Goal: Information Seeking & Learning: Learn about a topic

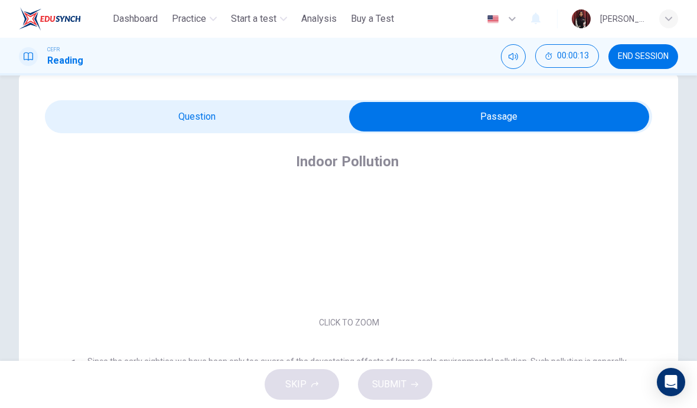
scroll to position [38, 0]
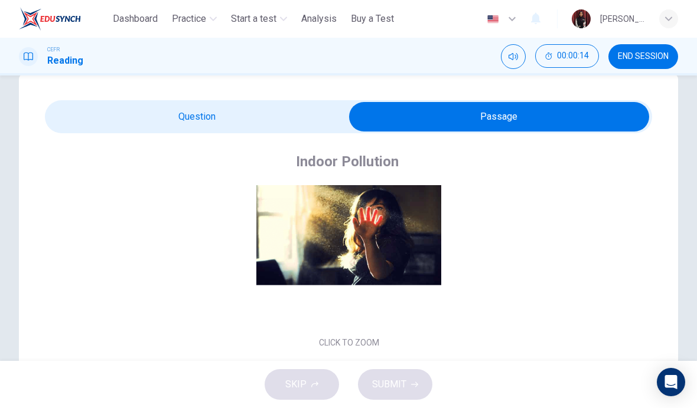
click at [350, 249] on button "Click to Zoom" at bounding box center [349, 250] width 103 height 28
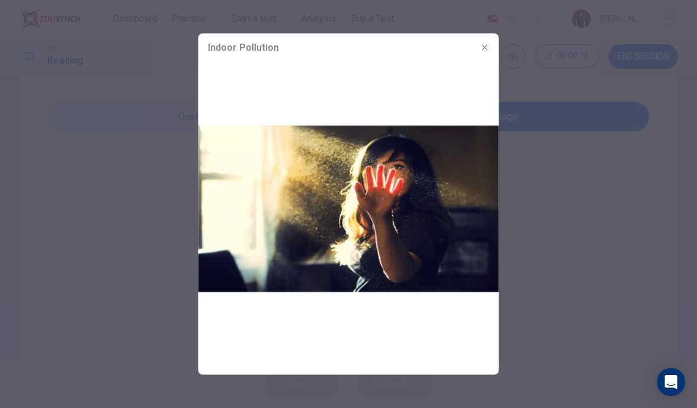
click at [484, 53] on button "button" at bounding box center [484, 47] width 19 height 19
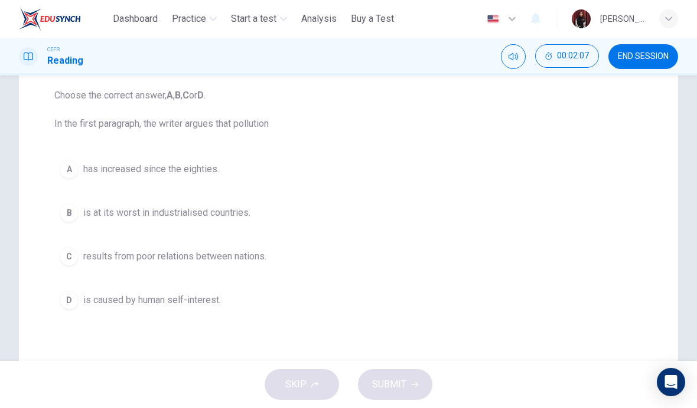
scroll to position [123, 0]
click at [192, 177] on button "A has increased since the eighties." at bounding box center [348, 168] width 588 height 30
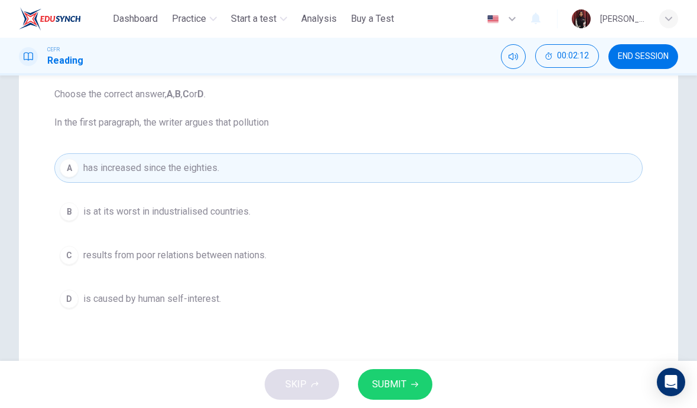
click at [191, 177] on button "A has increased since the eighties." at bounding box center [348, 168] width 588 height 30
click at [402, 394] on button "SUBMIT" at bounding box center [395, 385] width 74 height 31
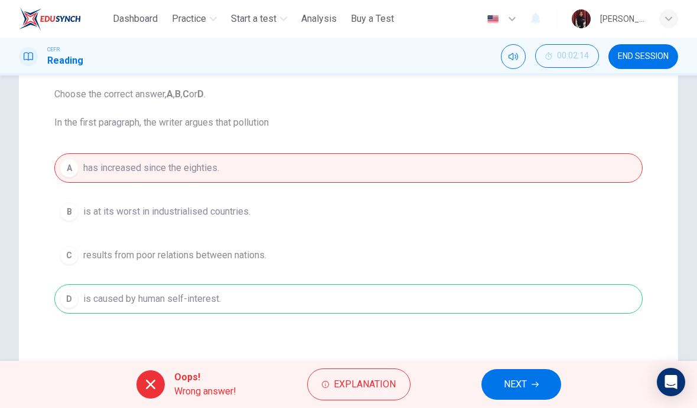
click at [499, 387] on button "NEXT" at bounding box center [521, 385] width 80 height 31
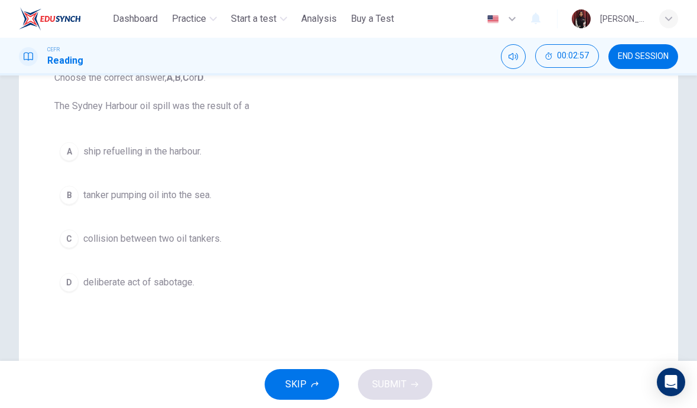
scroll to position [139, 0]
click at [180, 197] on span "tanker pumping oil into the sea." at bounding box center [147, 196] width 128 height 14
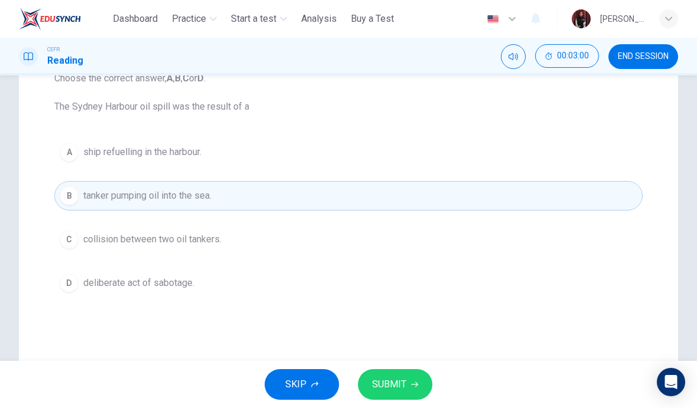
click at [179, 197] on span "tanker pumping oil into the sea." at bounding box center [147, 196] width 128 height 14
click at [397, 387] on span "SUBMIT" at bounding box center [389, 385] width 34 height 17
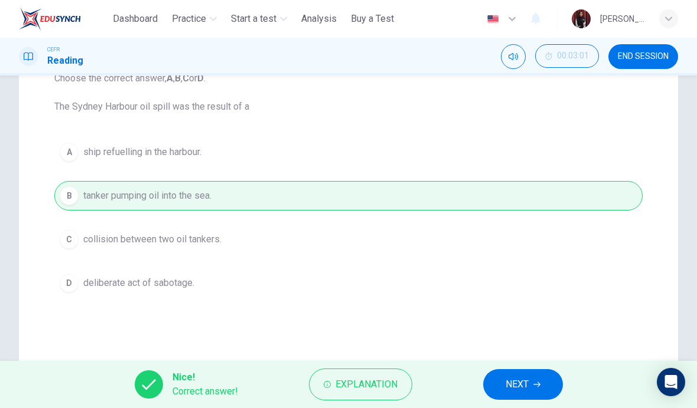
click at [524, 387] on span "NEXT" at bounding box center [516, 385] width 23 height 17
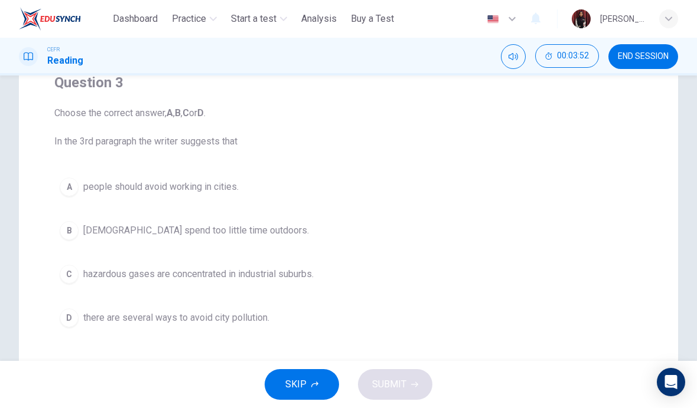
scroll to position [105, 0]
click at [212, 273] on span "hazardous gases are concentrated in industrial suburbs." at bounding box center [198, 273] width 230 height 14
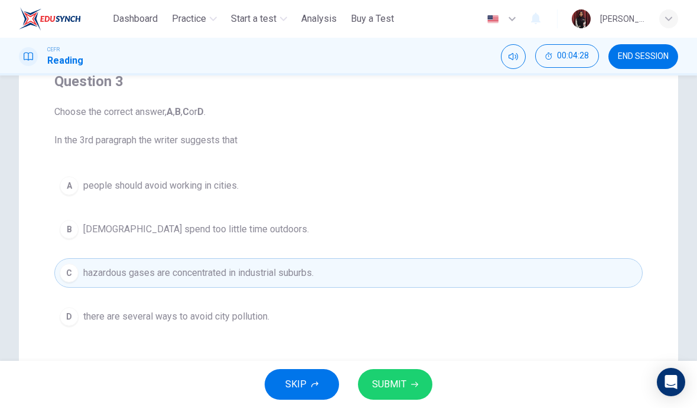
click at [387, 384] on span "SUBMIT" at bounding box center [389, 385] width 34 height 17
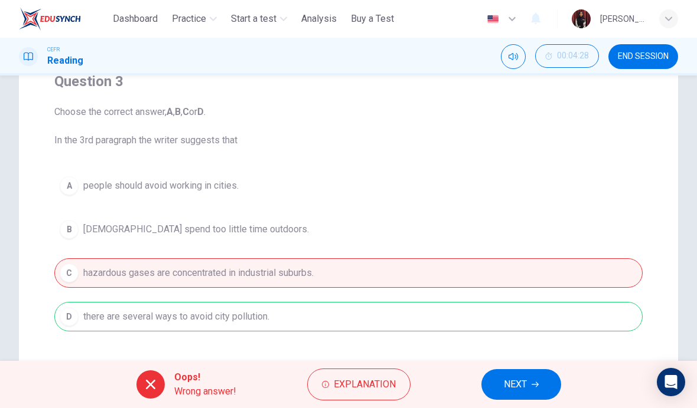
click at [505, 388] on span "NEXT" at bounding box center [515, 385] width 23 height 17
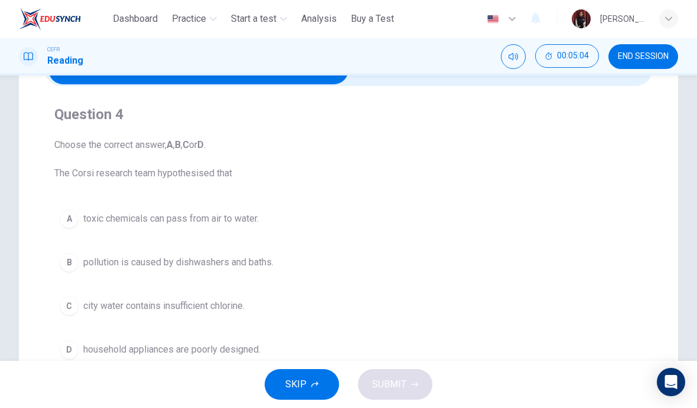
scroll to position [71, 0]
click at [257, 266] on span "pollution is caused by dishwashers and baths." at bounding box center [178, 263] width 190 height 14
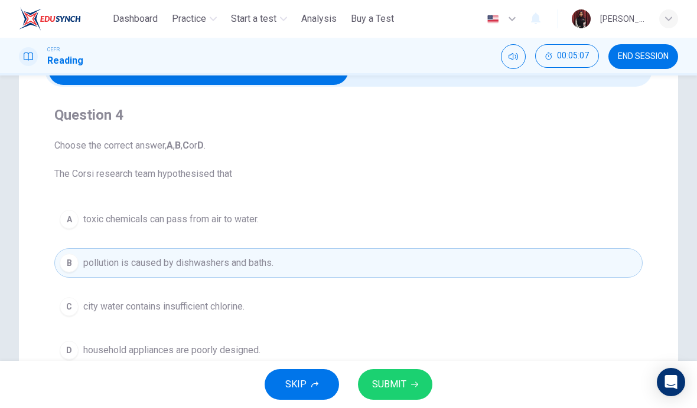
click at [394, 384] on span "SUBMIT" at bounding box center [389, 385] width 34 height 17
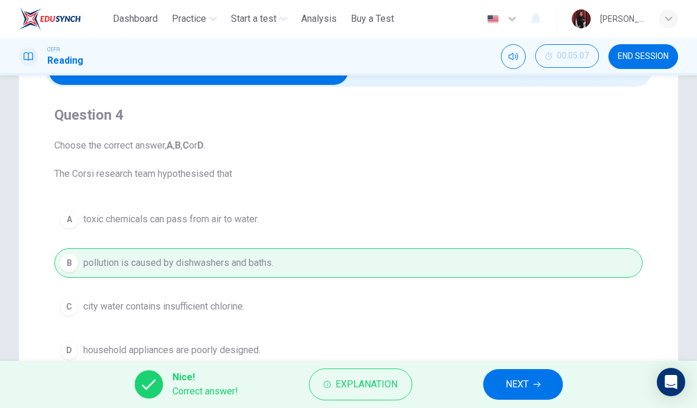
click at [506, 385] on span "NEXT" at bounding box center [516, 385] width 23 height 17
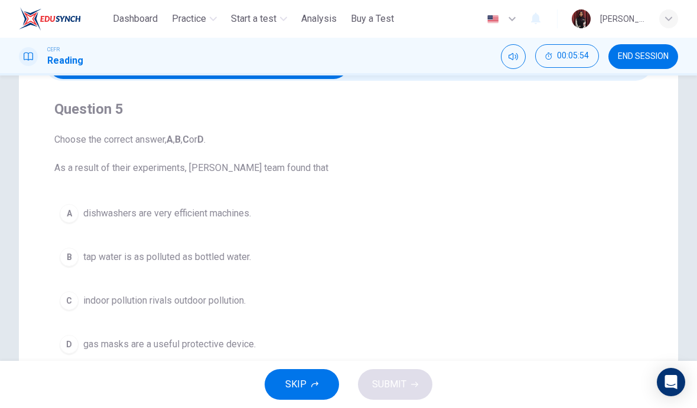
scroll to position [80, 0]
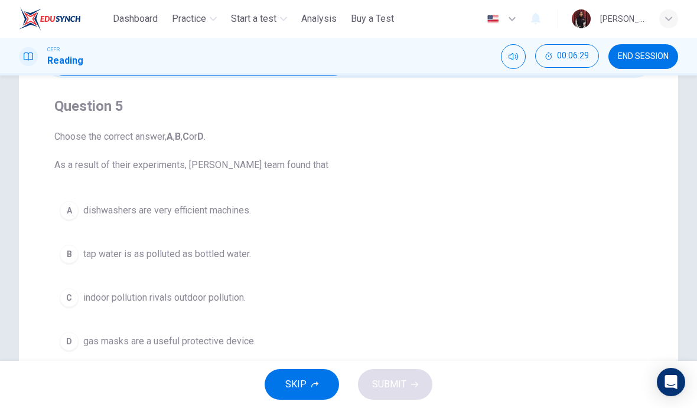
click at [230, 302] on span "indoor pollution rivals outdoor pollution." at bounding box center [164, 298] width 162 height 14
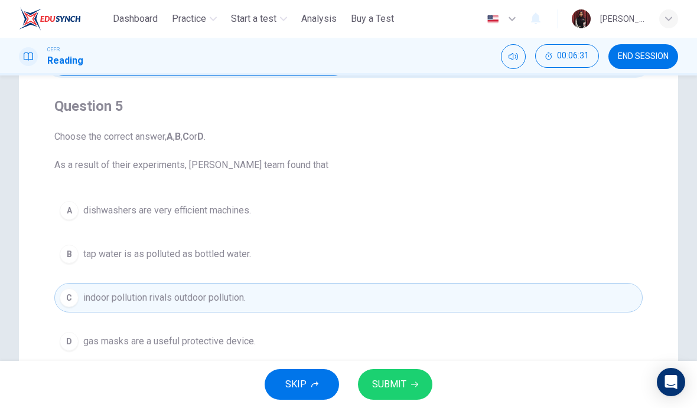
click at [405, 388] on span "SUBMIT" at bounding box center [389, 385] width 34 height 17
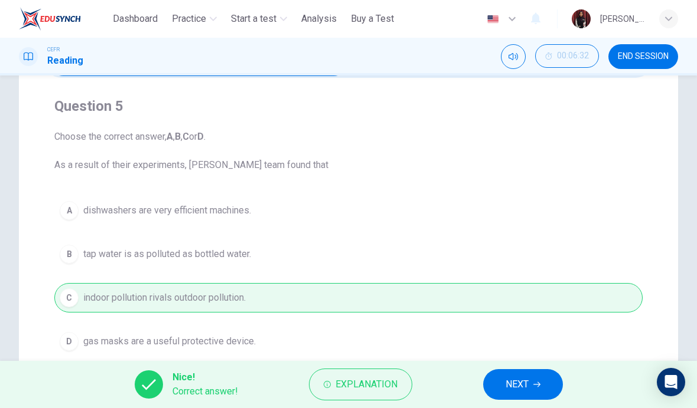
click at [512, 386] on span "NEXT" at bounding box center [516, 385] width 23 height 17
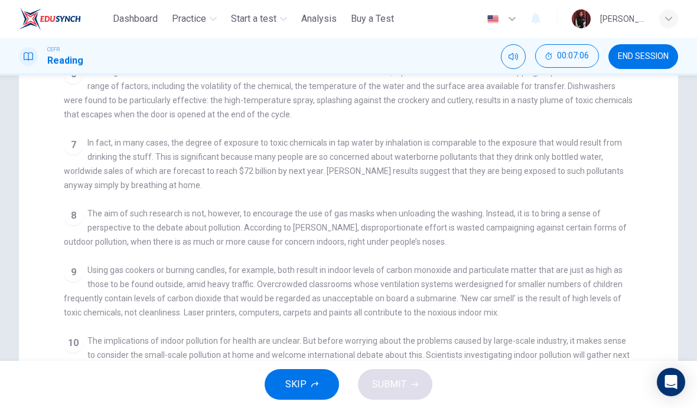
scroll to position [241, 0]
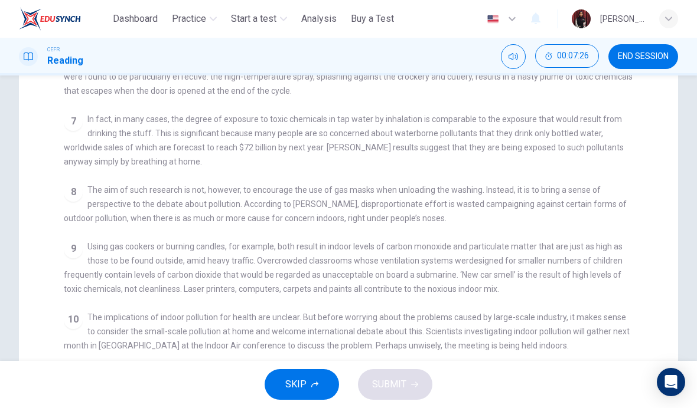
click at [350, 322] on div "10 The implications of indoor pollution for health are unclear. But before worr…" at bounding box center [349, 332] width 570 height 43
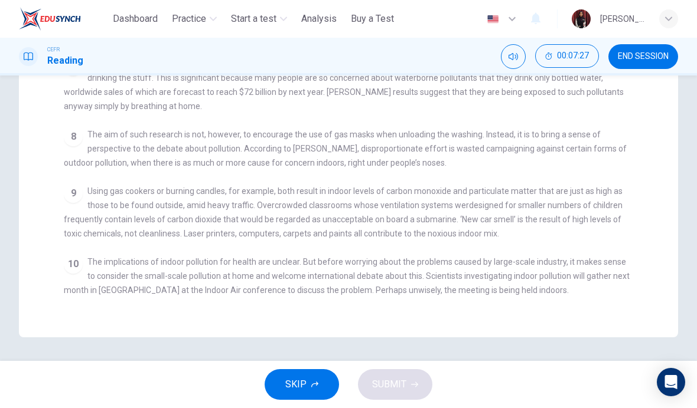
click at [349, 308] on div "CLICK TO ZOOM Click to Zoom 1 Since the early eighties we have been only too aw…" at bounding box center [356, 100] width 585 height 423
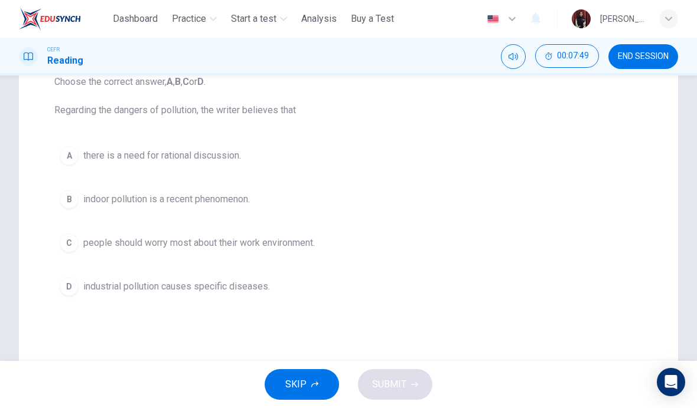
scroll to position [136, 0]
click at [243, 197] on span "indoor pollution is a recent phenomenon." at bounding box center [166, 199] width 166 height 14
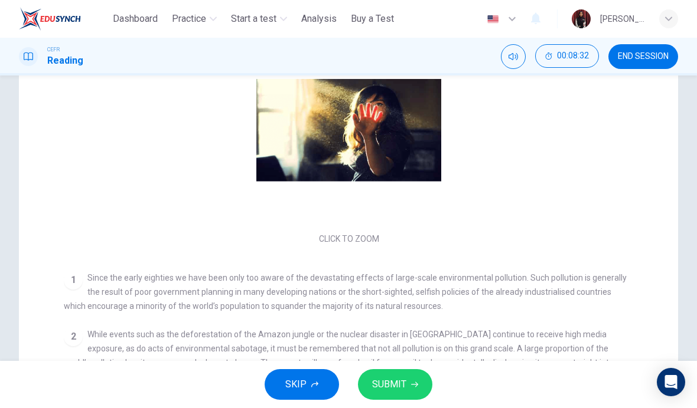
scroll to position [0, 0]
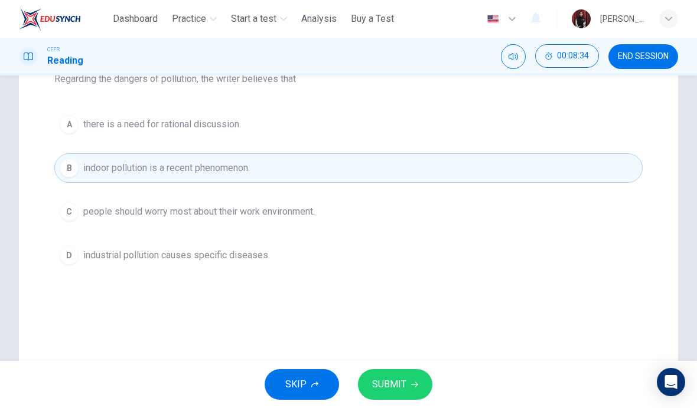
click at [215, 125] on span "there is a need for rational discussion." at bounding box center [162, 124] width 158 height 14
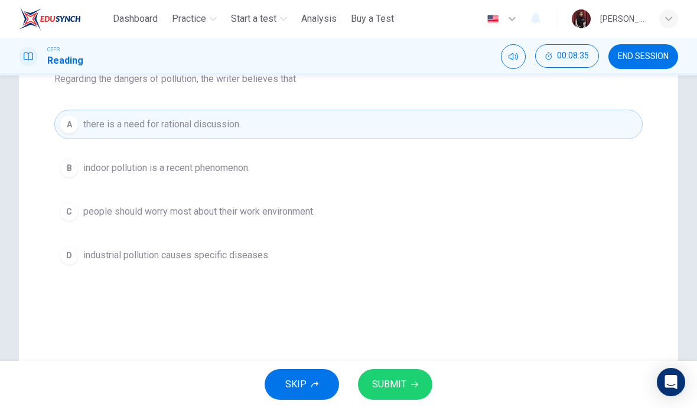
click at [385, 383] on span "SUBMIT" at bounding box center [389, 385] width 34 height 17
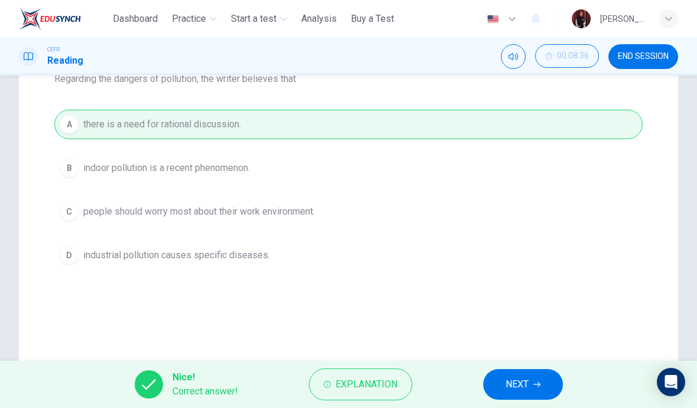
click at [509, 385] on span "NEXT" at bounding box center [516, 385] width 23 height 17
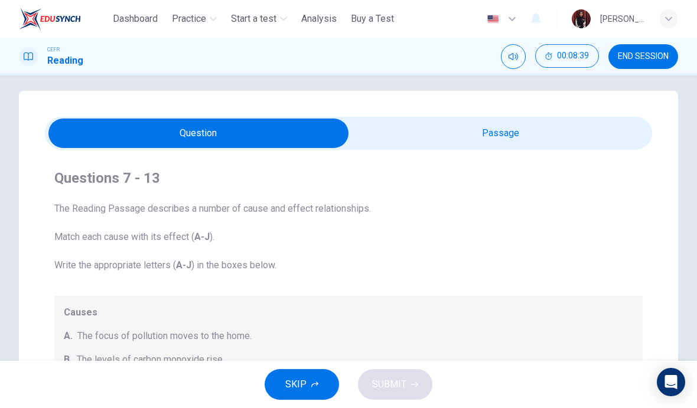
scroll to position [9, 0]
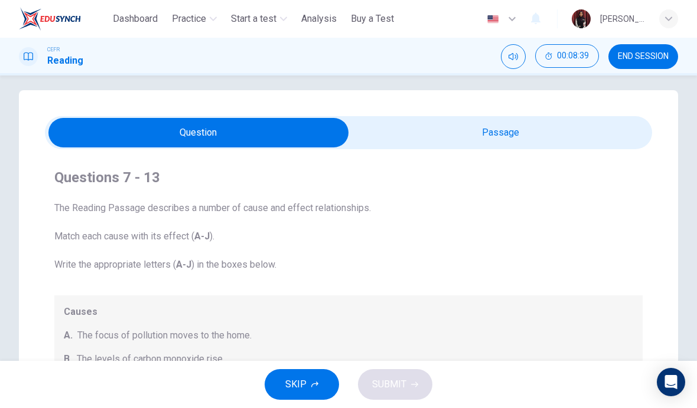
click at [350, 230] on span "The Reading Passage describes a number of cause and effect relationships. Match…" at bounding box center [348, 236] width 588 height 71
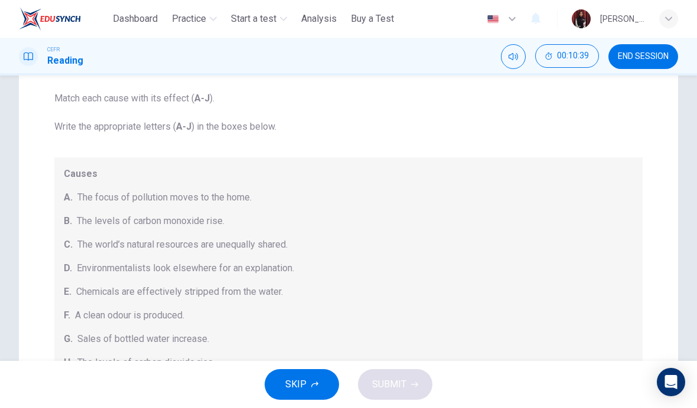
scroll to position [100, 0]
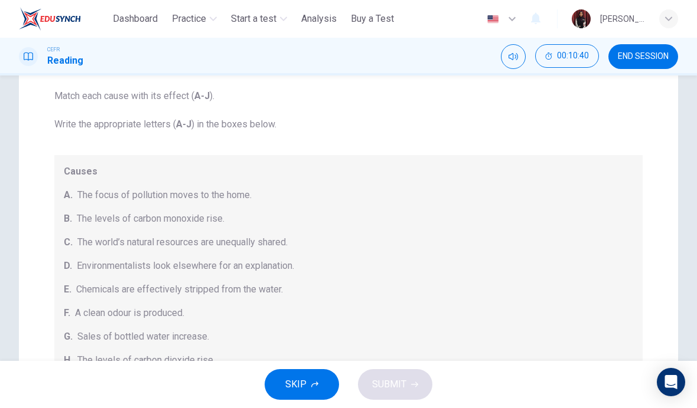
click at [242, 190] on span "The focus of pollution moves to the home." at bounding box center [164, 195] width 174 height 14
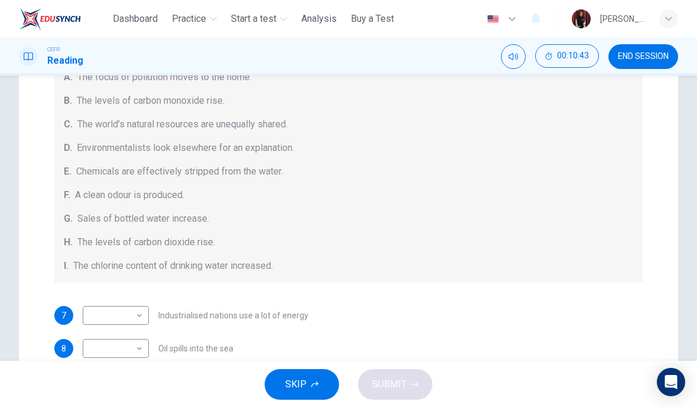
scroll to position [168, 0]
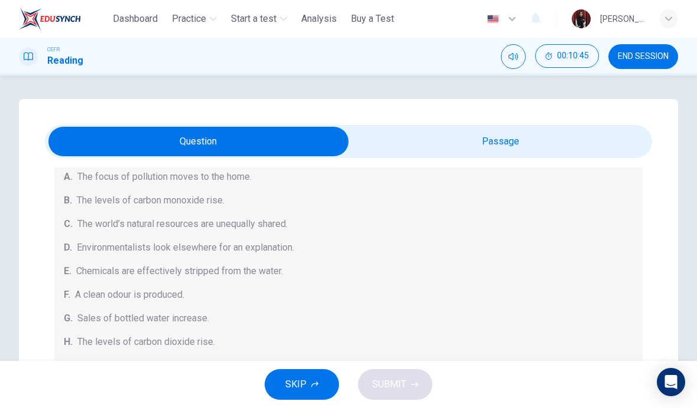
click at [350, 255] on div "Causes A. The focus of pollution moves to the home. B. The levels of carbon mon…" at bounding box center [348, 260] width 588 height 246
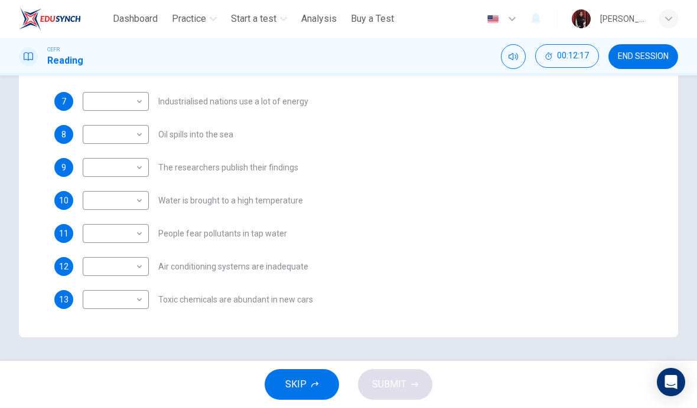
scroll to position [150, 0]
click at [131, 236] on body "This site uses cookies, as explained in our Privacy Policy . If you agree to th…" at bounding box center [348, 204] width 697 height 408
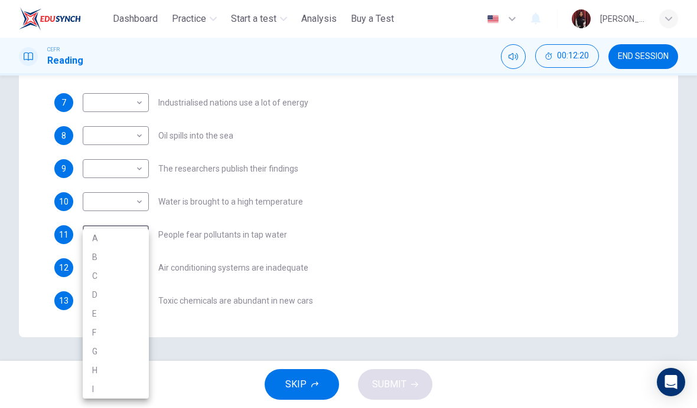
click at [307, 218] on div at bounding box center [348, 204] width 697 height 408
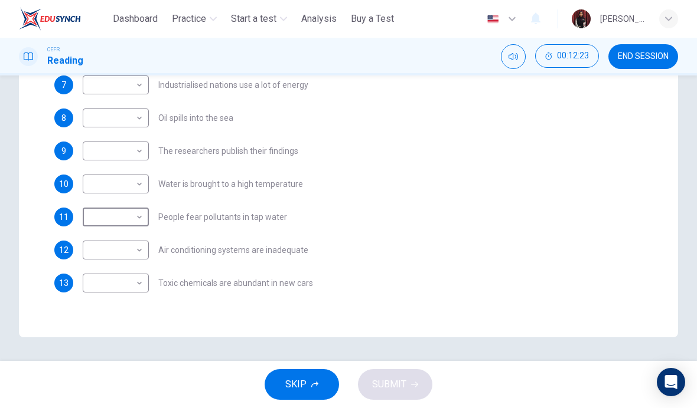
scroll to position [168, 0]
click at [140, 219] on body "This site uses cookies, as explained in our Privacy Policy . If you agree to th…" at bounding box center [348, 204] width 697 height 408
click at [104, 347] on li "G" at bounding box center [116, 349] width 66 height 19
type input "*"
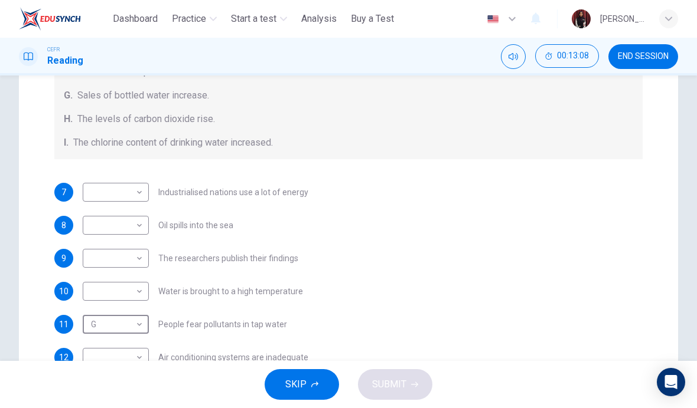
scroll to position [133, 0]
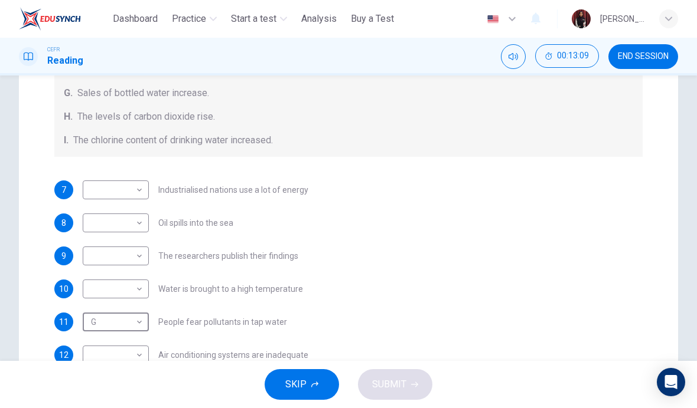
click at [142, 256] on body "This site uses cookies, as explained in our Privacy Policy . If you agree to th…" at bounding box center [348, 204] width 697 height 408
click at [133, 234] on li "A" at bounding box center [116, 238] width 66 height 19
type input "*"
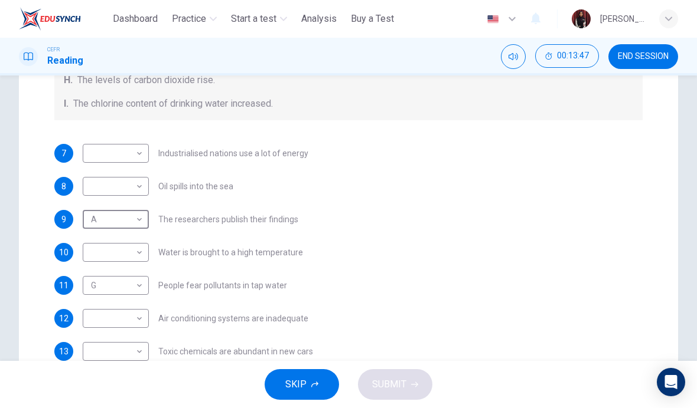
scroll to position [168, 0]
click at [142, 254] on body "This site uses cookies, as explained in our Privacy Policy . If you agree to th…" at bounding box center [348, 204] width 697 height 408
click at [222, 279] on div at bounding box center [348, 204] width 697 height 408
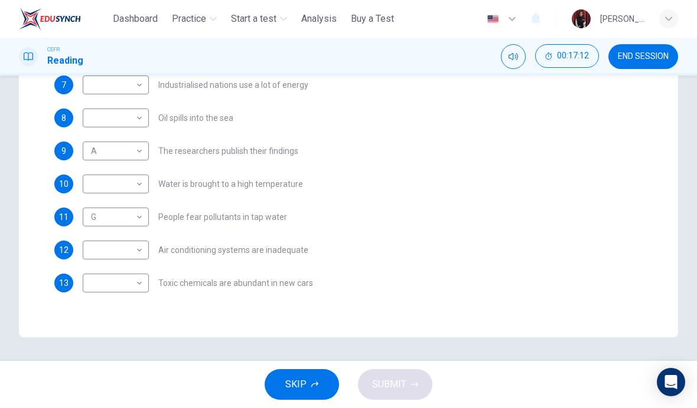
scroll to position [331, 0]
click at [128, 281] on body "This site uses cookies, as explained in our Privacy Policy . If you agree to th…" at bounding box center [348, 204] width 697 height 408
click at [100, 371] on li "H" at bounding box center [116, 370] width 66 height 19
type input "*"
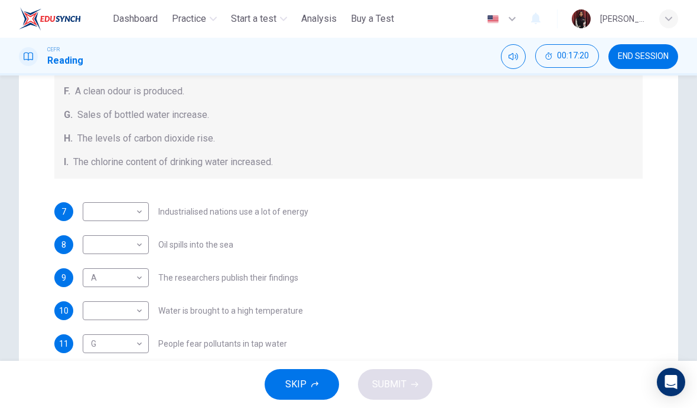
scroll to position [241, 0]
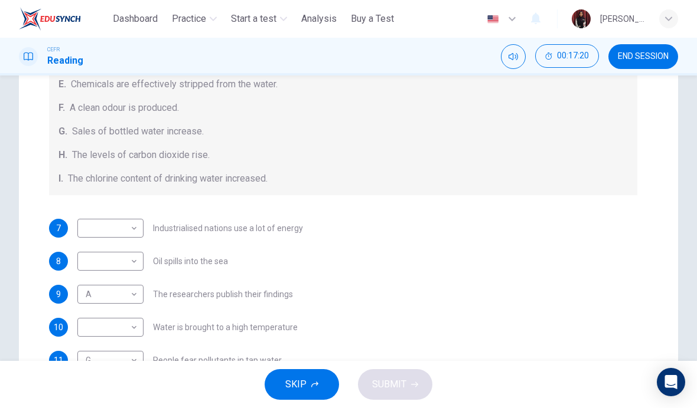
click at [390, 303] on div "9 A * ​ The researchers publish their findings" at bounding box center [343, 294] width 588 height 19
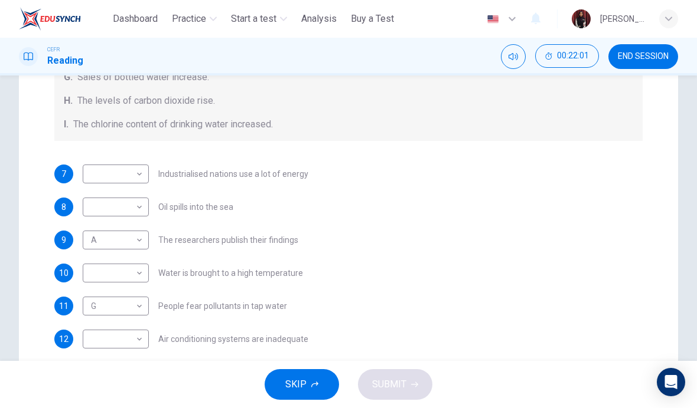
scroll to position [168, 0]
click at [298, 380] on span "SKIP" at bounding box center [295, 385] width 21 height 17
